Goal: Find specific page/section: Find specific page/section

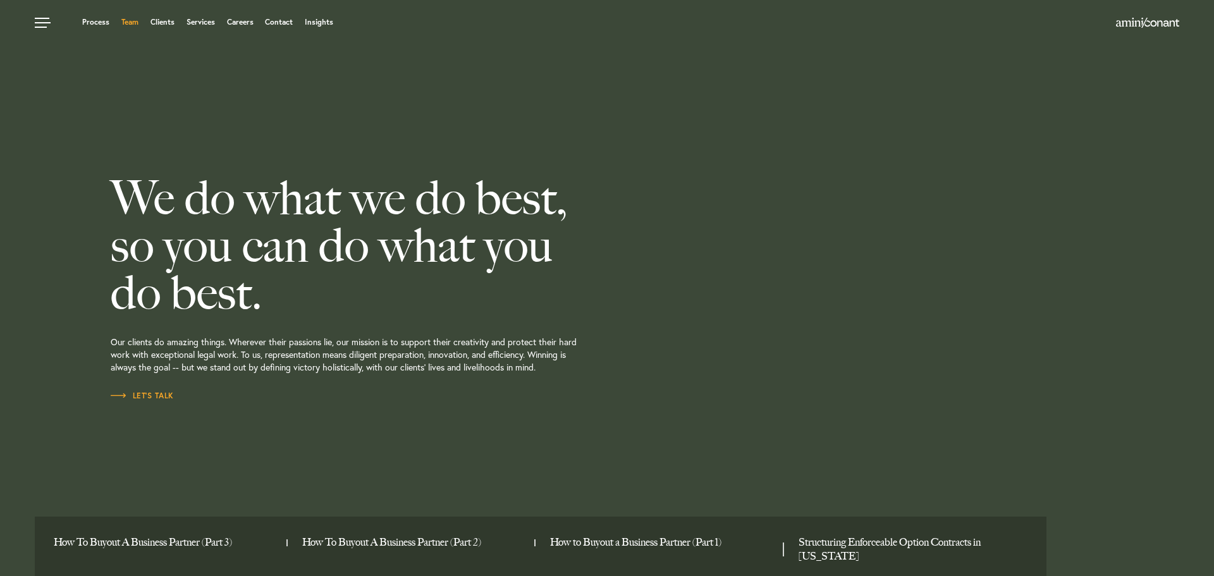
click at [131, 18] on link "Team" at bounding box center [129, 22] width 17 height 8
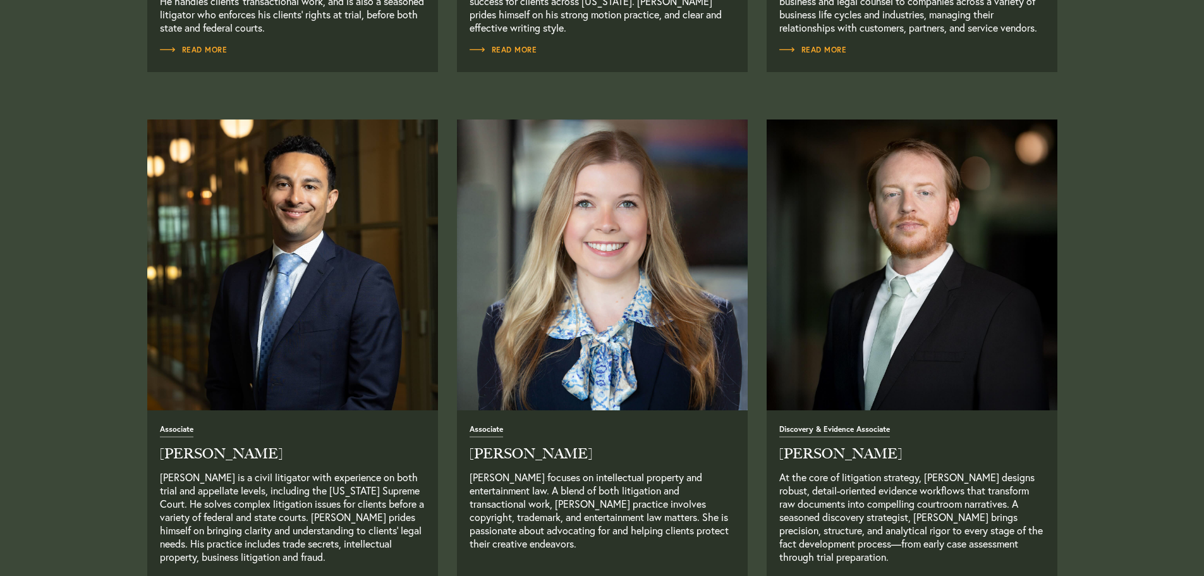
scroll to position [1707, 0]
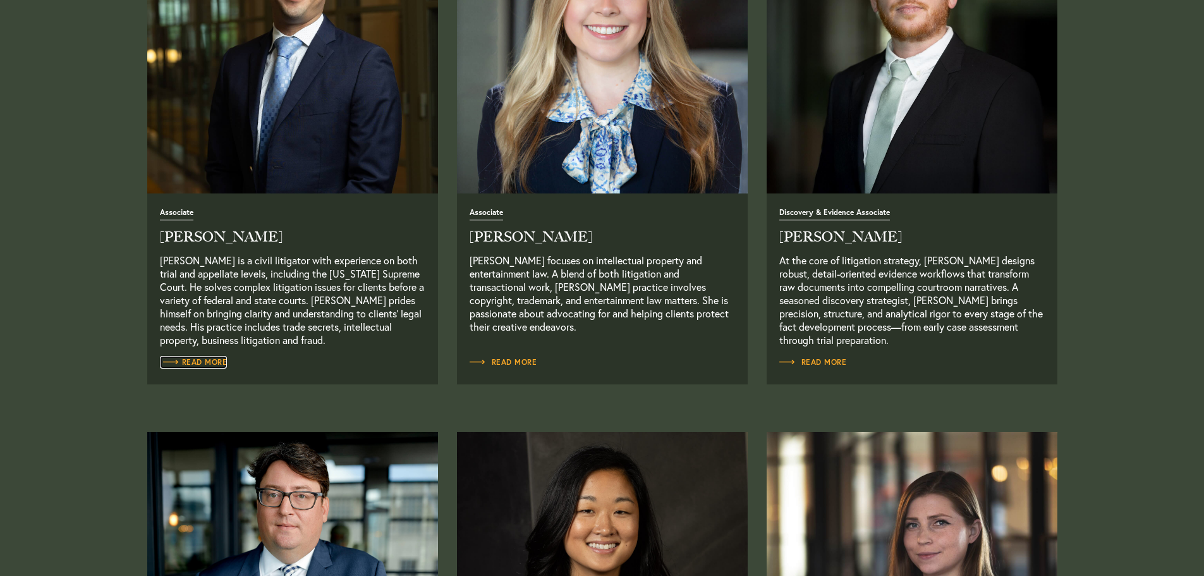
click at [204, 363] on span "Read More" at bounding box center [194, 362] width 68 height 8
